Goal: Information Seeking & Learning: Learn about a topic

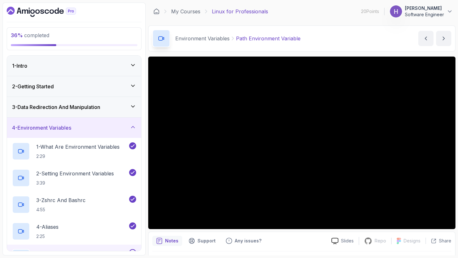
scroll to position [165, 0]
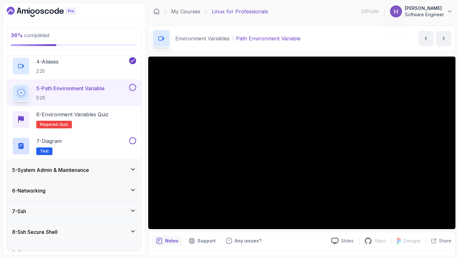
click at [133, 88] on button at bounding box center [132, 87] width 7 height 7
click at [89, 116] on p "6 - Environment Variables Quiz" at bounding box center [72, 115] width 72 height 8
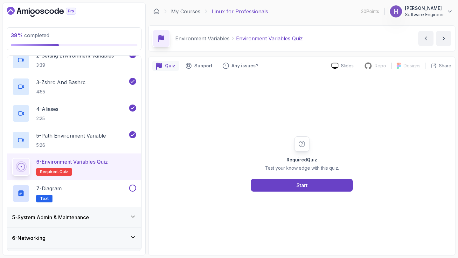
scroll to position [127, 0]
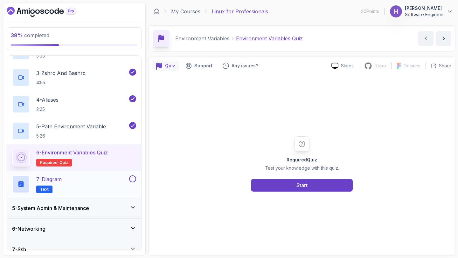
click at [58, 174] on div "7 - Diagram Text" at bounding box center [74, 184] width 134 height 27
click at [309, 183] on button "Start" at bounding box center [302, 185] width 102 height 13
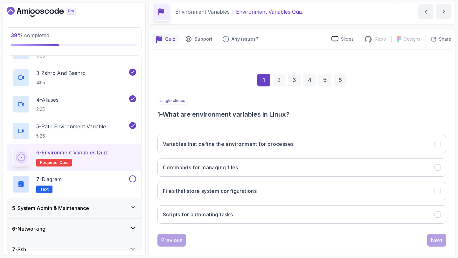
scroll to position [36, 0]
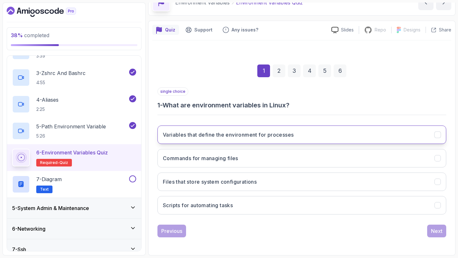
click at [276, 135] on h3 "Variables that define the environment for processes" at bounding box center [228, 135] width 131 height 8
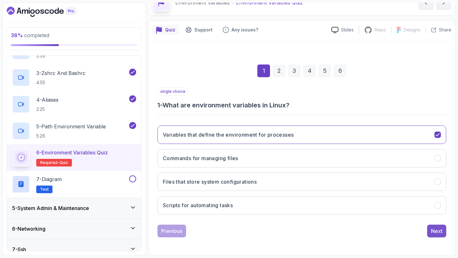
click at [437, 229] on div "Next" at bounding box center [436, 231] width 11 height 8
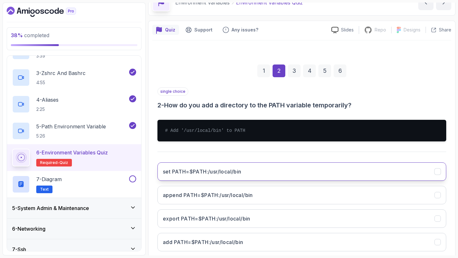
scroll to position [70, 0]
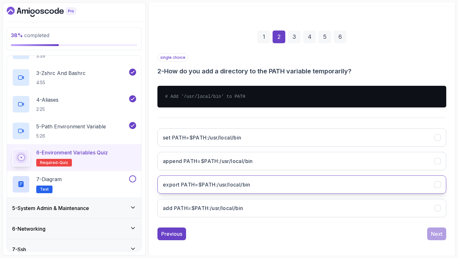
click at [322, 182] on button "export PATH=$PATH:/usr/local/bin" at bounding box center [301, 184] width 288 height 18
click at [438, 234] on div "Next" at bounding box center [436, 234] width 11 height 8
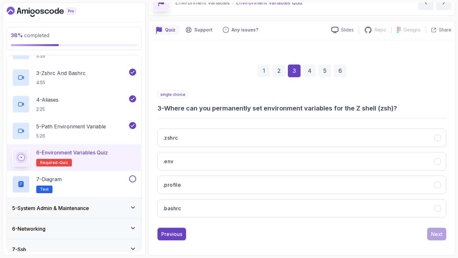
scroll to position [36, 0]
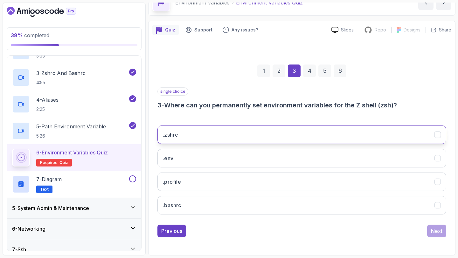
click at [336, 136] on button ".zshrc" at bounding box center [301, 134] width 288 height 18
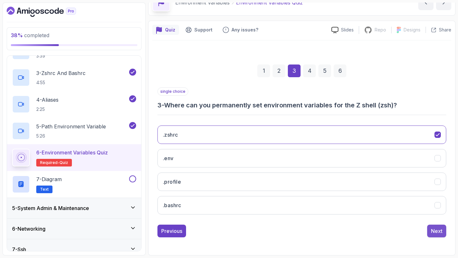
click at [437, 228] on div "Next" at bounding box center [436, 231] width 11 height 8
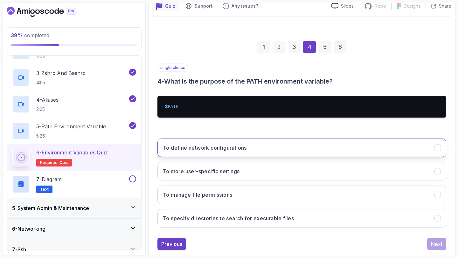
scroll to position [60, 0]
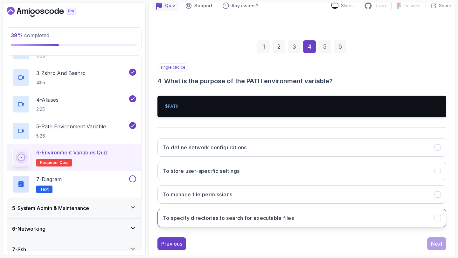
click at [334, 213] on button "To specify directories to search for executable files" at bounding box center [301, 218] width 288 height 18
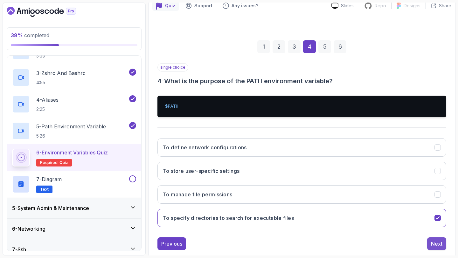
click at [440, 242] on div "Next" at bounding box center [436, 244] width 11 height 8
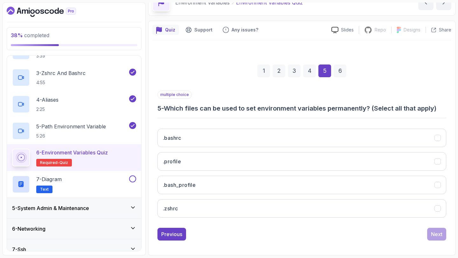
scroll to position [36, 0]
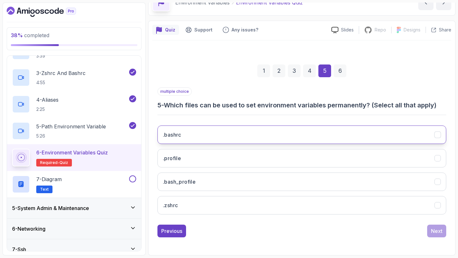
click at [300, 126] on button ".bashrc" at bounding box center [301, 134] width 288 height 18
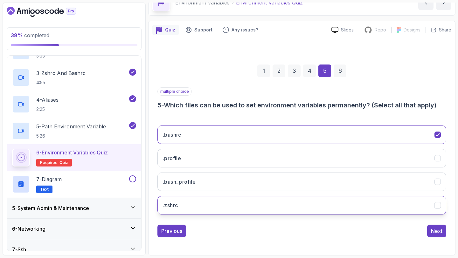
click at [313, 202] on button ".zshrc" at bounding box center [301, 205] width 288 height 18
click at [433, 235] on button "Next" at bounding box center [436, 231] width 19 height 13
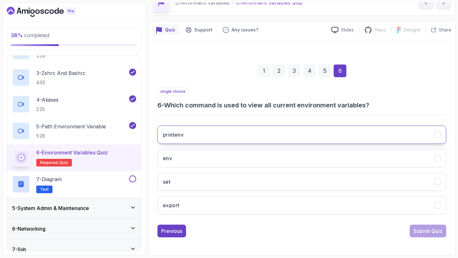
click at [302, 134] on button "printenv" at bounding box center [301, 134] width 288 height 18
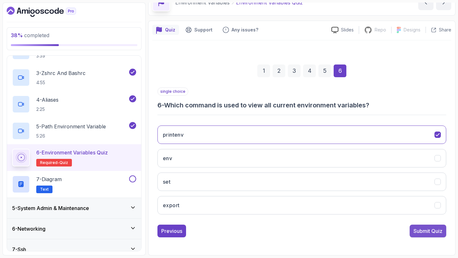
click at [423, 234] on div "Submit Quiz" at bounding box center [427, 231] width 29 height 8
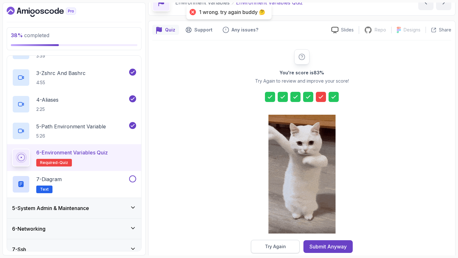
click at [273, 248] on div "Try Again" at bounding box center [275, 246] width 21 height 6
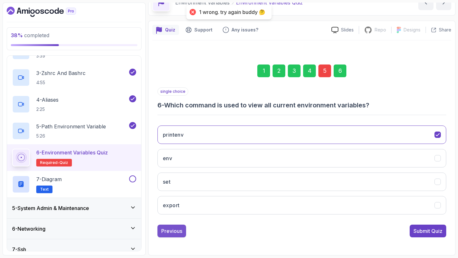
click at [175, 234] on div "Previous" at bounding box center [171, 231] width 21 height 8
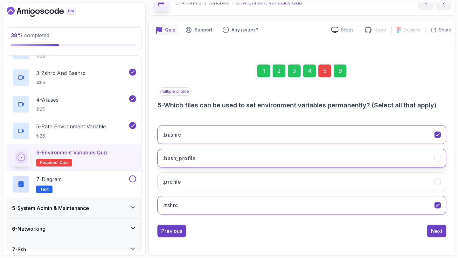
click at [221, 161] on button ".bash_profile" at bounding box center [301, 158] width 288 height 18
click at [439, 236] on button "Next" at bounding box center [436, 231] width 19 height 13
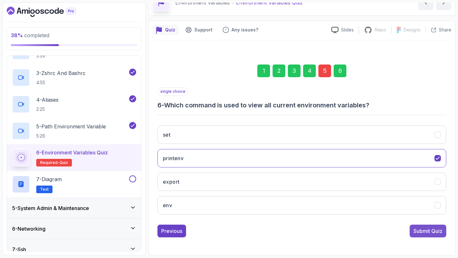
click at [427, 234] on div "Submit Quiz" at bounding box center [427, 231] width 29 height 8
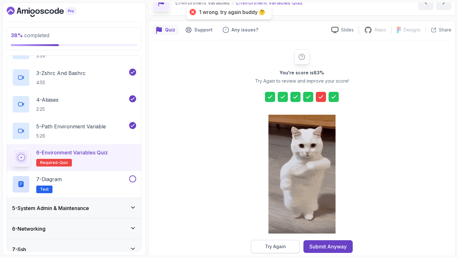
click at [264, 246] on button "Try Again" at bounding box center [275, 246] width 49 height 13
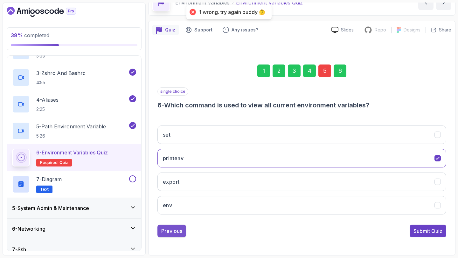
click at [180, 228] on div "Previous" at bounding box center [171, 231] width 21 height 8
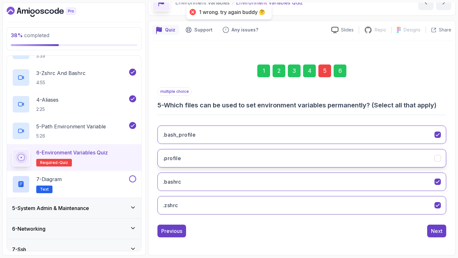
click at [207, 156] on button ".profile" at bounding box center [301, 158] width 288 height 18
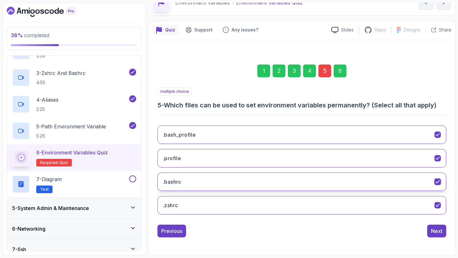
click at [223, 181] on button ".bashrc" at bounding box center [301, 182] width 288 height 18
click at [279, 187] on button ".bashrc" at bounding box center [301, 182] width 288 height 18
click at [434, 234] on div "Next" at bounding box center [436, 231] width 11 height 8
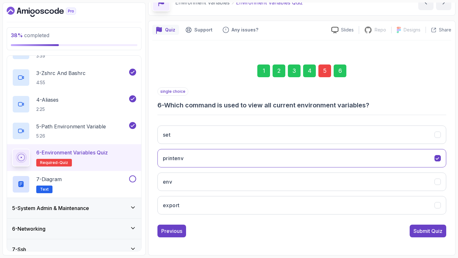
click at [434, 234] on div "Submit Quiz" at bounding box center [427, 231] width 29 height 8
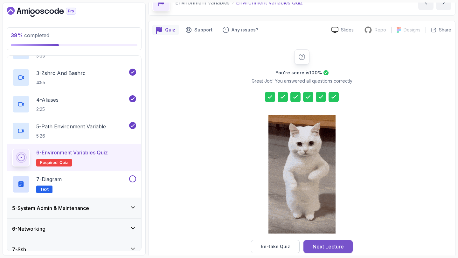
click at [341, 245] on div "Next Lecture" at bounding box center [327, 247] width 31 height 8
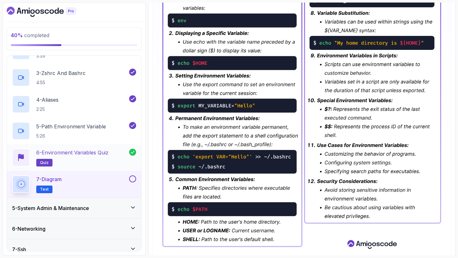
scroll to position [177, 0]
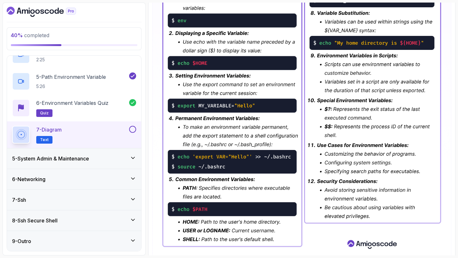
click at [134, 132] on button at bounding box center [132, 129] width 7 height 7
click at [117, 159] on div "5 - System Admin & Maintenance" at bounding box center [74, 159] width 124 height 8
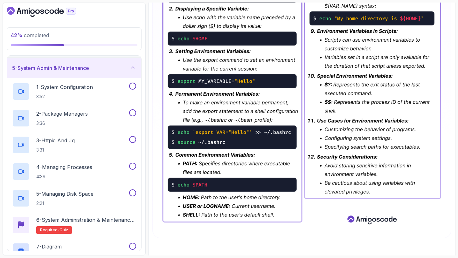
scroll to position [235, 0]
